Goal: Go to known website: Go to known website

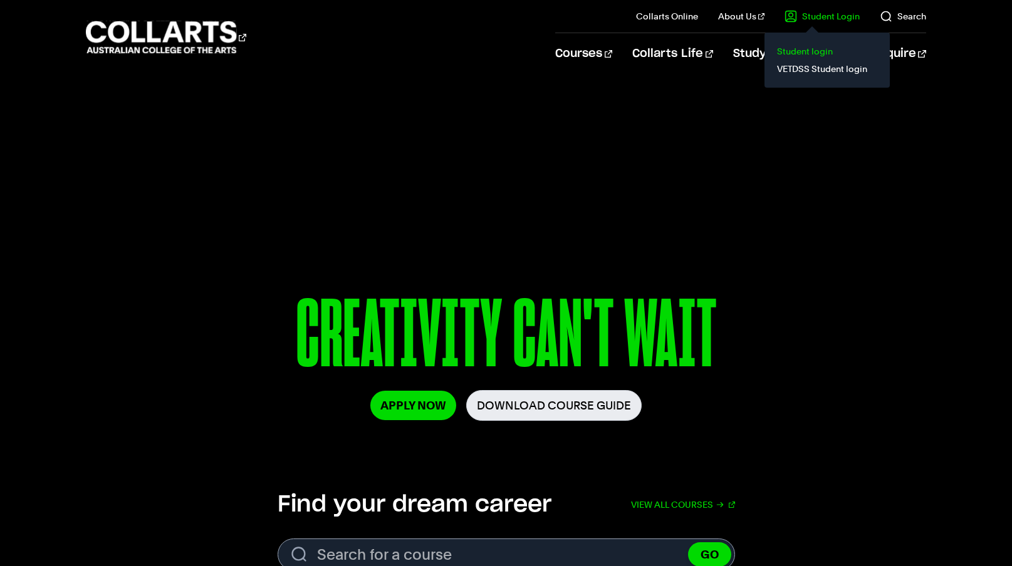
click at [807, 48] on link "Student login" at bounding box center [826, 52] width 105 height 18
click at [804, 48] on link "Student login" at bounding box center [826, 52] width 105 height 18
click at [809, 52] on link "Student login" at bounding box center [826, 52] width 105 height 18
